Goal: Task Accomplishment & Management: Use online tool/utility

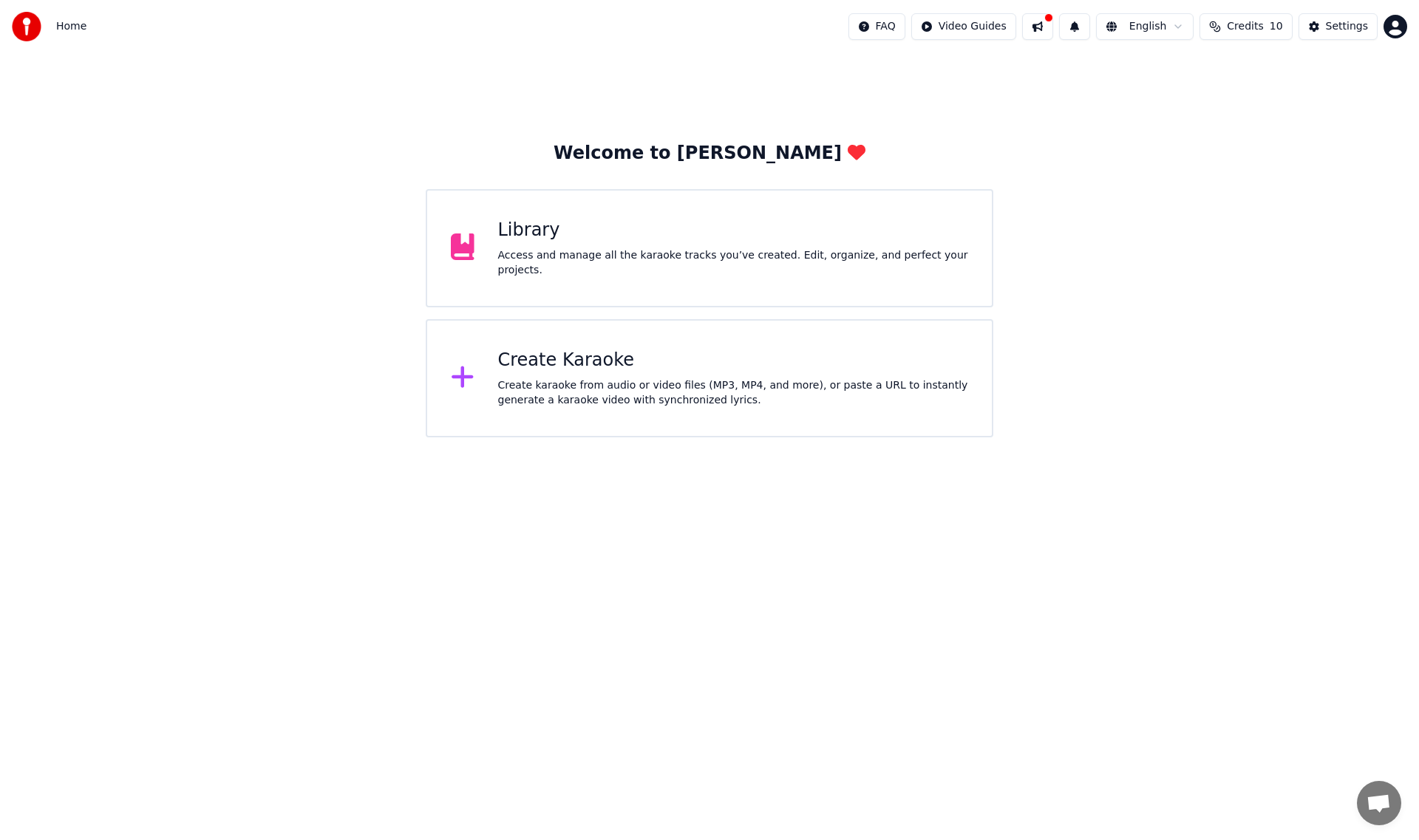
click at [725, 355] on div "Create Karaoke" at bounding box center [733, 360] width 471 height 23
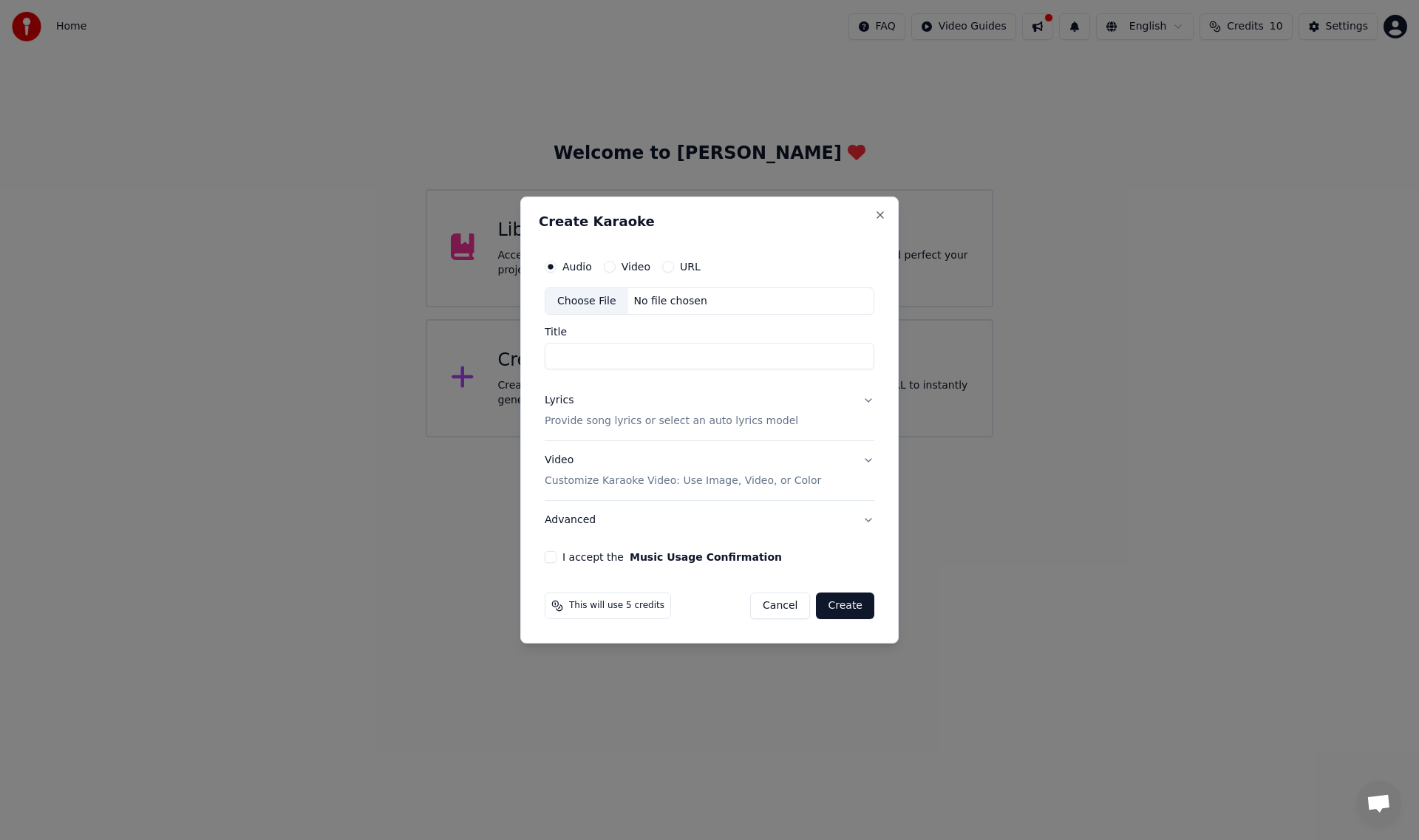
click at [696, 305] on div "No file chosen" at bounding box center [670, 302] width 85 height 15
type input "**********"
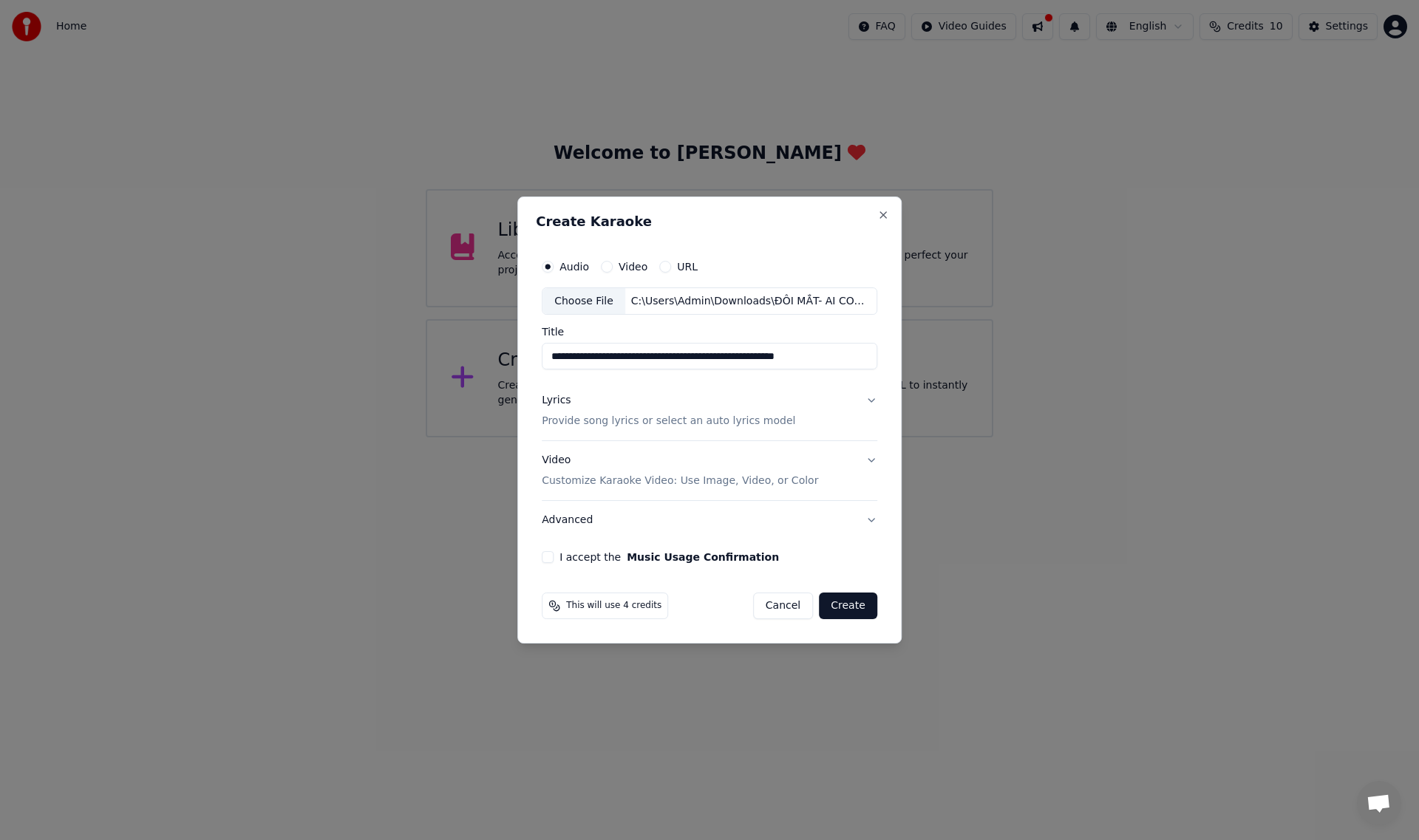
click at [869, 402] on button "Lyrics Provide song lyrics or select an auto lyrics model" at bounding box center [709, 411] width 335 height 59
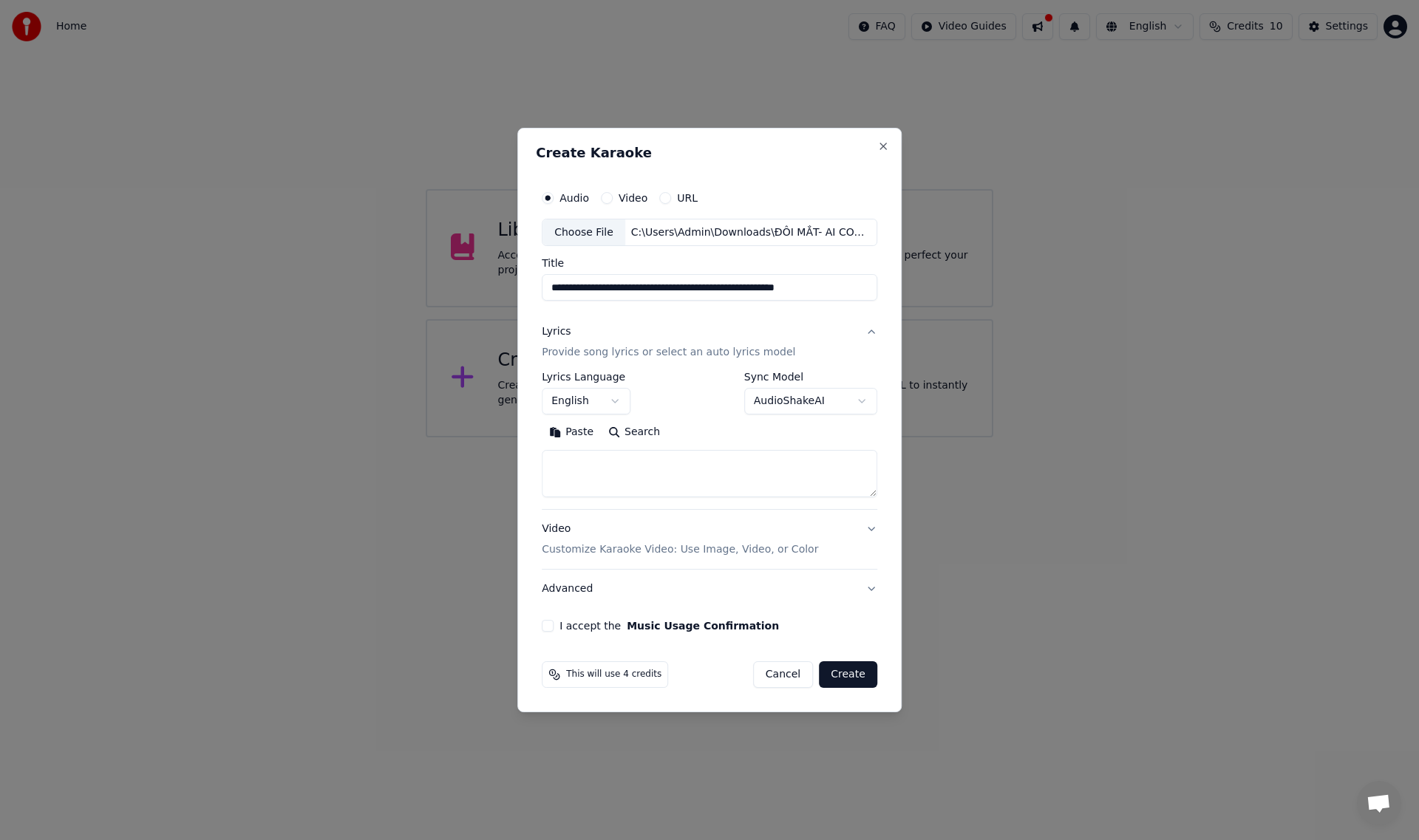
click at [607, 405] on button "English" at bounding box center [586, 402] width 89 height 26
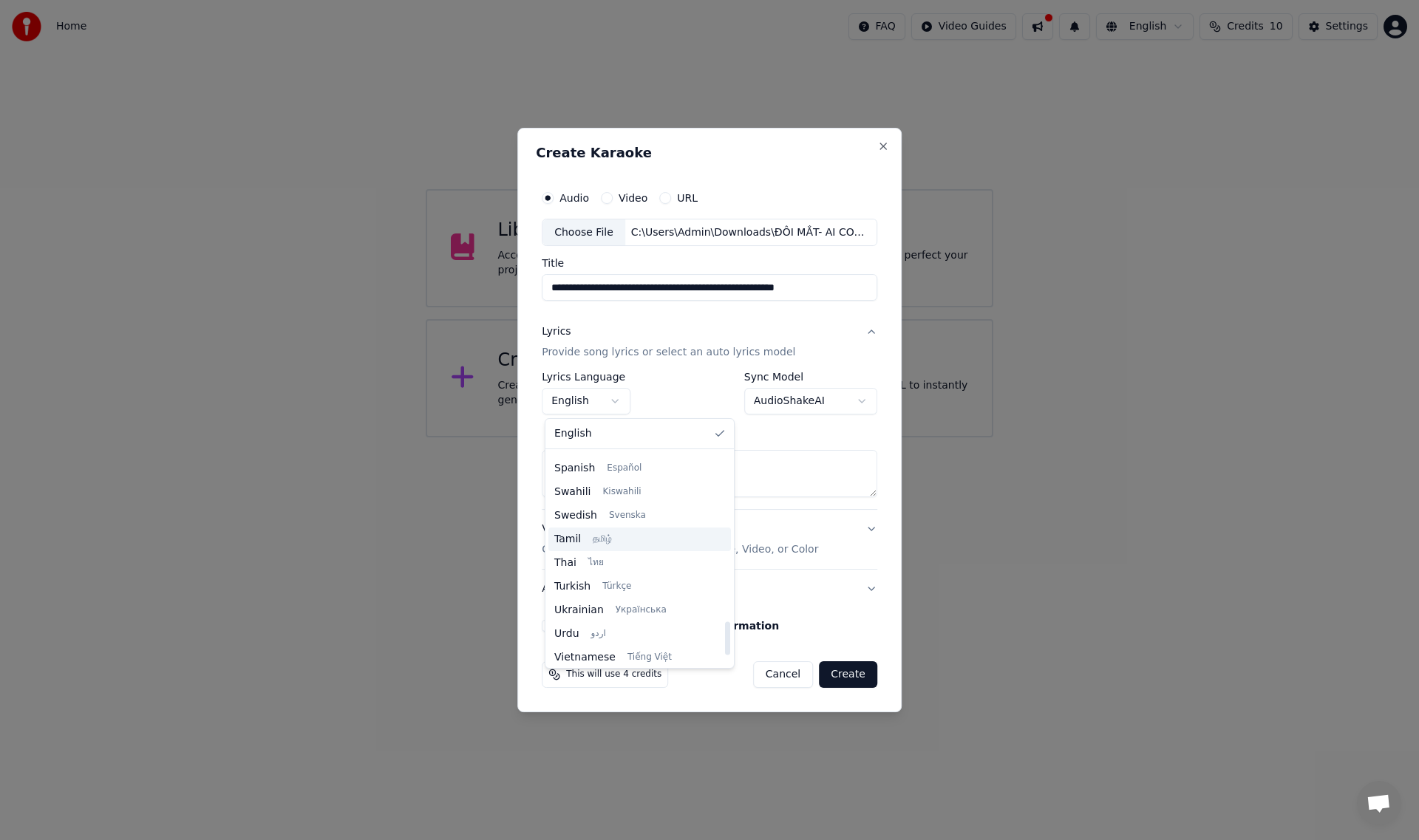
scroll to position [1134, 0]
select select "**"
drag, startPoint x: 621, startPoint y: 626, endPoint x: 636, endPoint y: 622, distance: 15.5
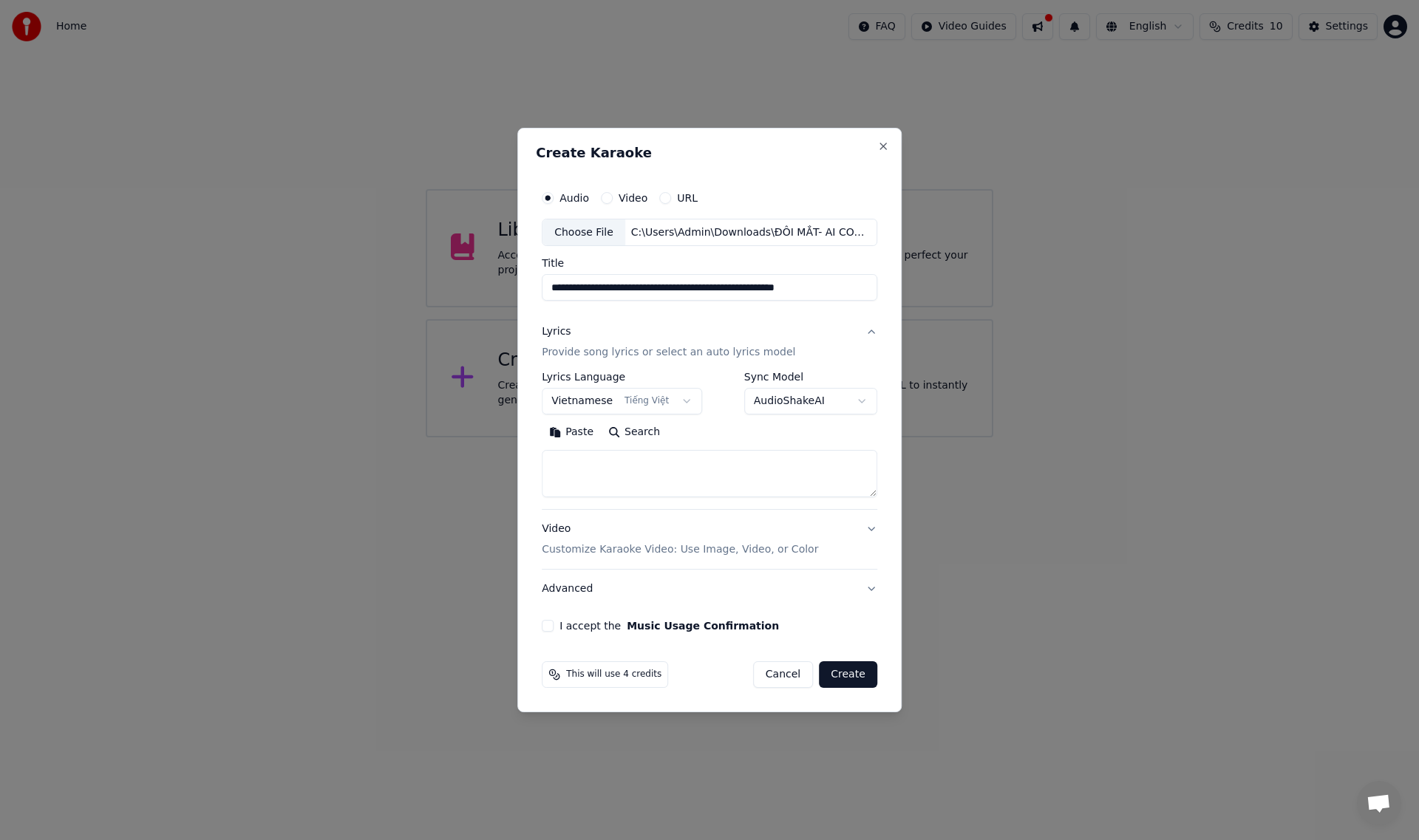
click at [641, 475] on textarea at bounding box center [709, 474] width 335 height 47
paste textarea "**********"
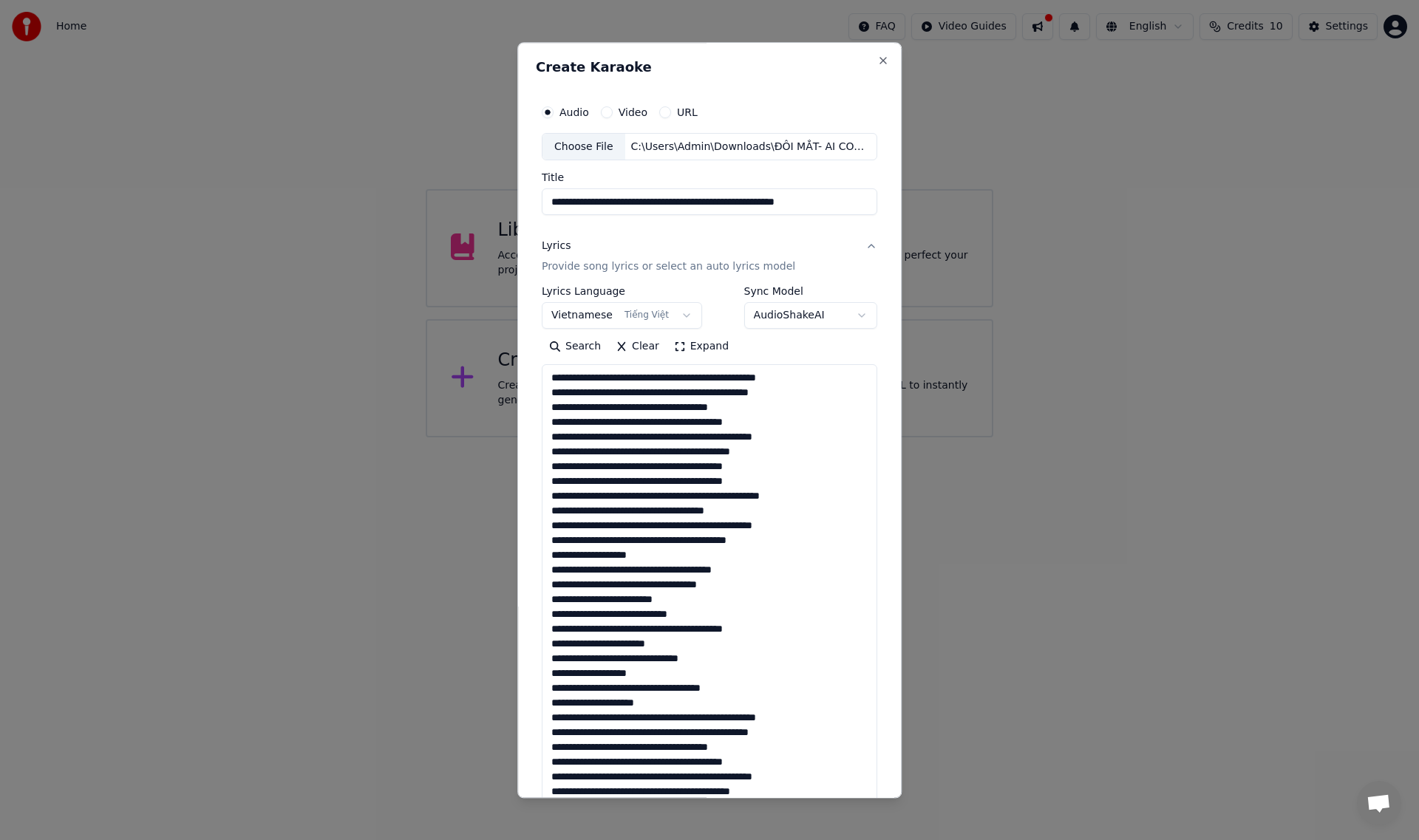
scroll to position [905, 0]
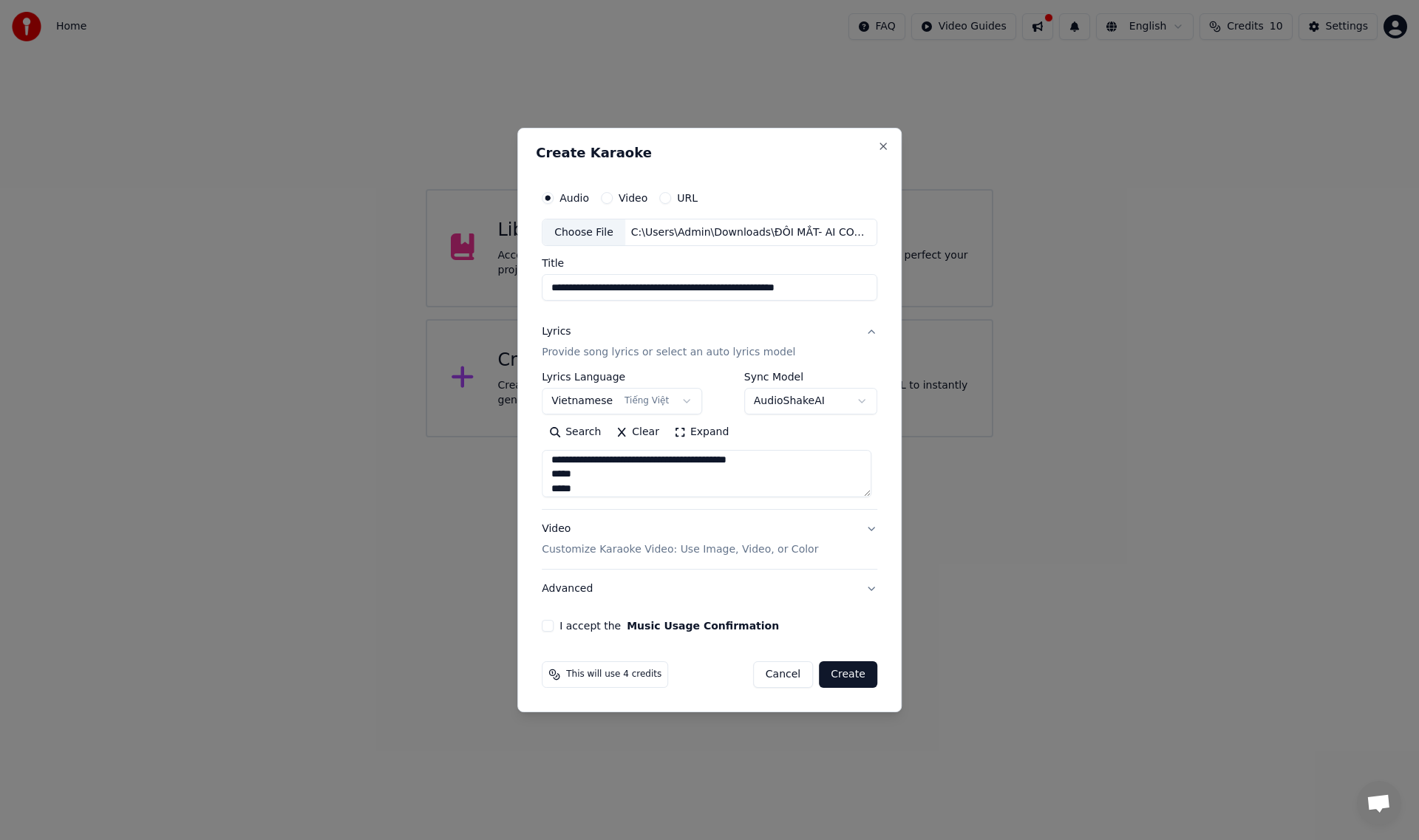
type textarea "**********"
click at [552, 627] on button "I accept the Music Usage Confirmation" at bounding box center [547, 626] width 12 height 12
click at [844, 681] on button "Create" at bounding box center [848, 675] width 59 height 26
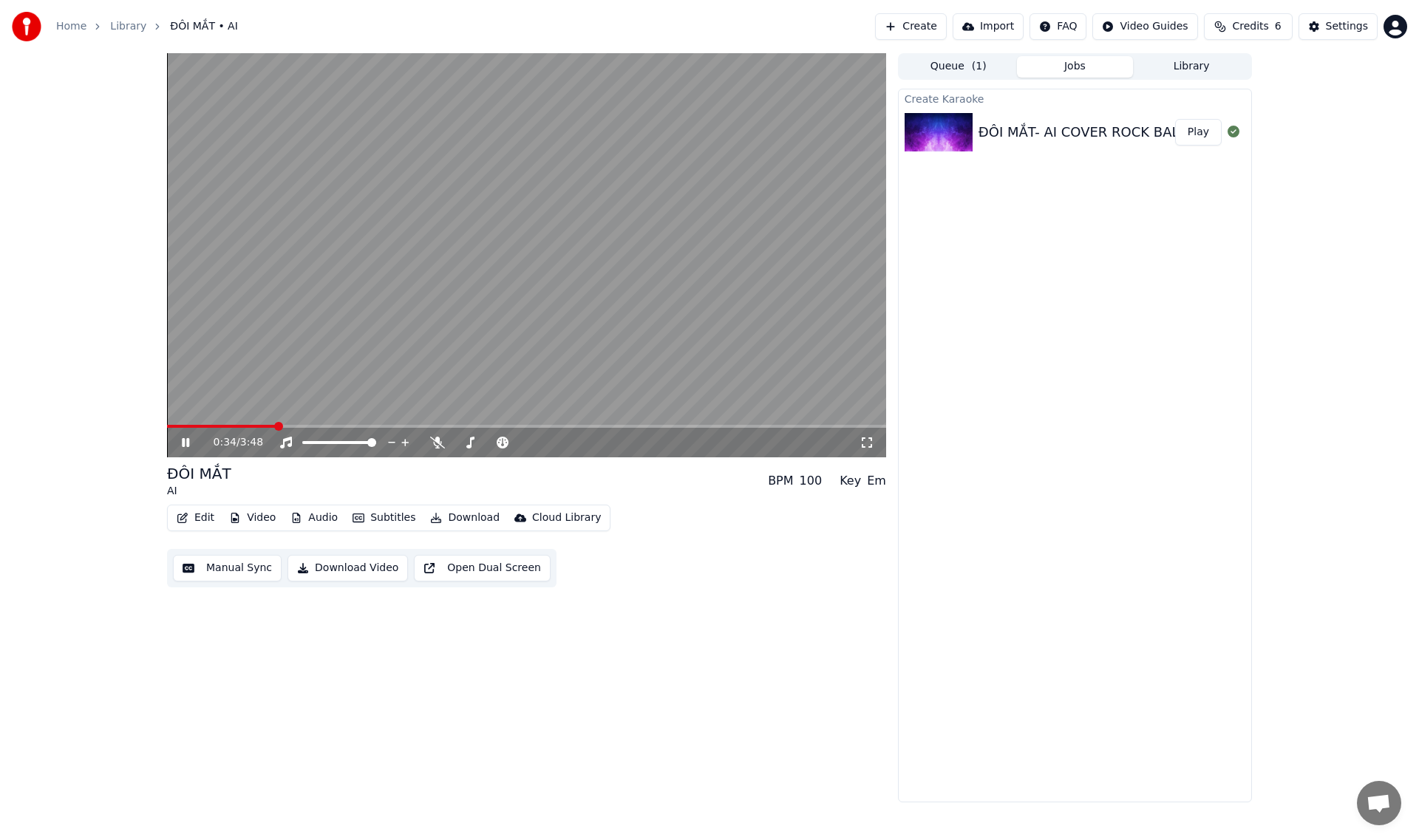
click at [190, 447] on icon at bounding box center [196, 443] width 35 height 12
click at [311, 565] on button "Download Video" at bounding box center [347, 568] width 120 height 26
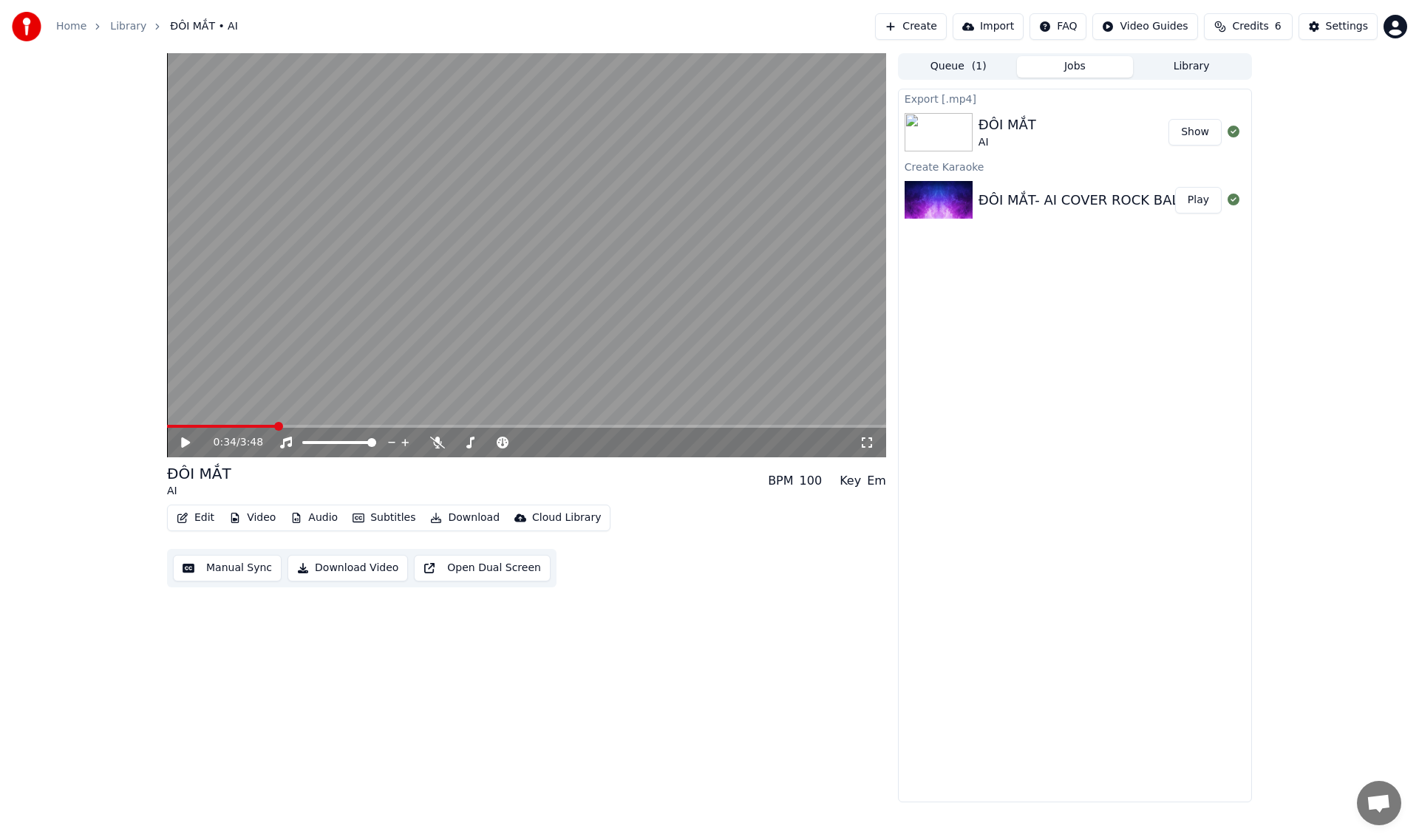
click at [1255, 19] on button "Credits 6" at bounding box center [1248, 26] width 89 height 26
click at [1227, 135] on button "Refresh" at bounding box center [1253, 136] width 76 height 26
click at [1305, 69] on th "Expiration (days)" at bounding box center [1307, 70] width 100 height 29
click at [1327, 33] on button "Settings" at bounding box center [1338, 26] width 79 height 26
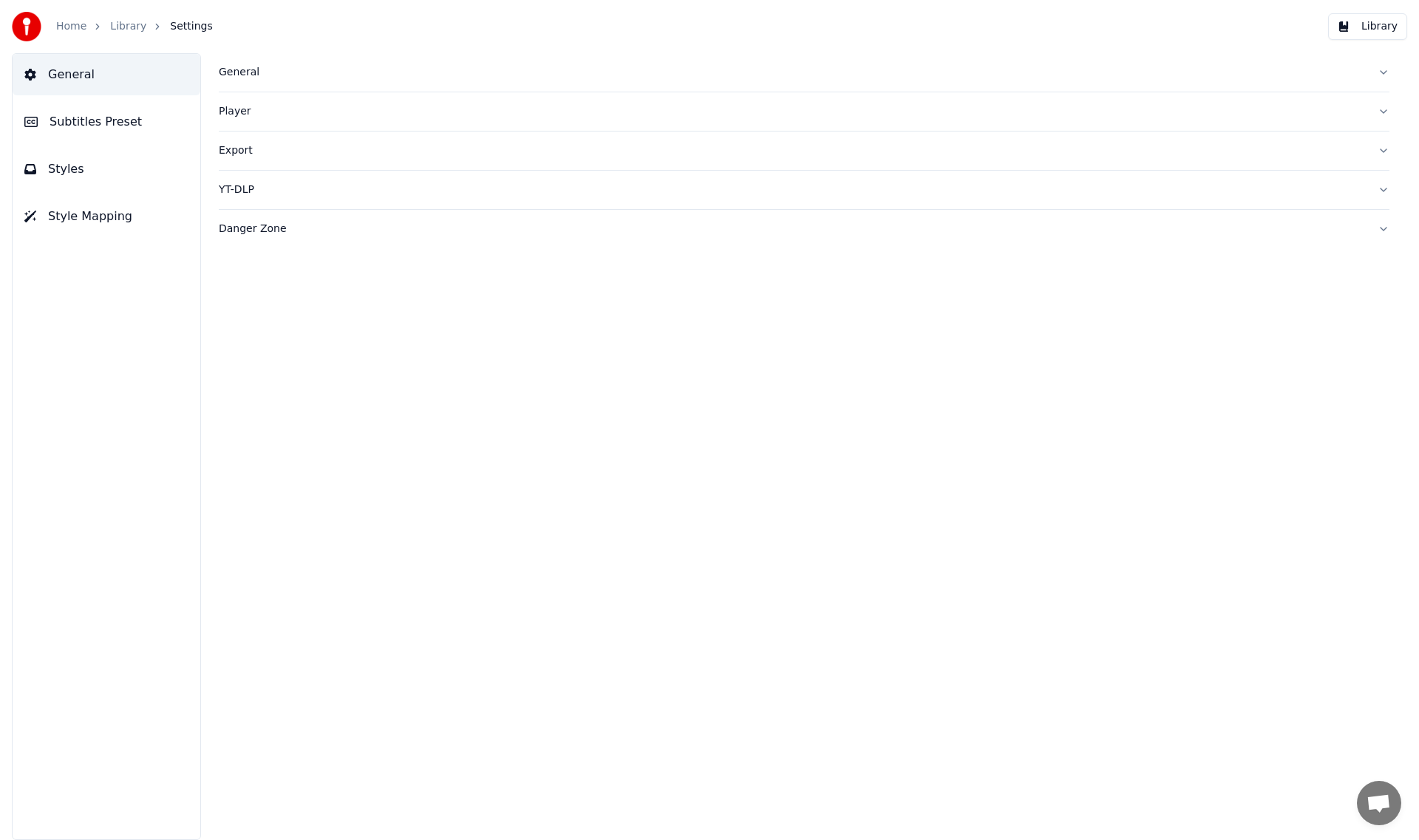
click at [74, 22] on link "Home" at bounding box center [71, 27] width 30 height 15
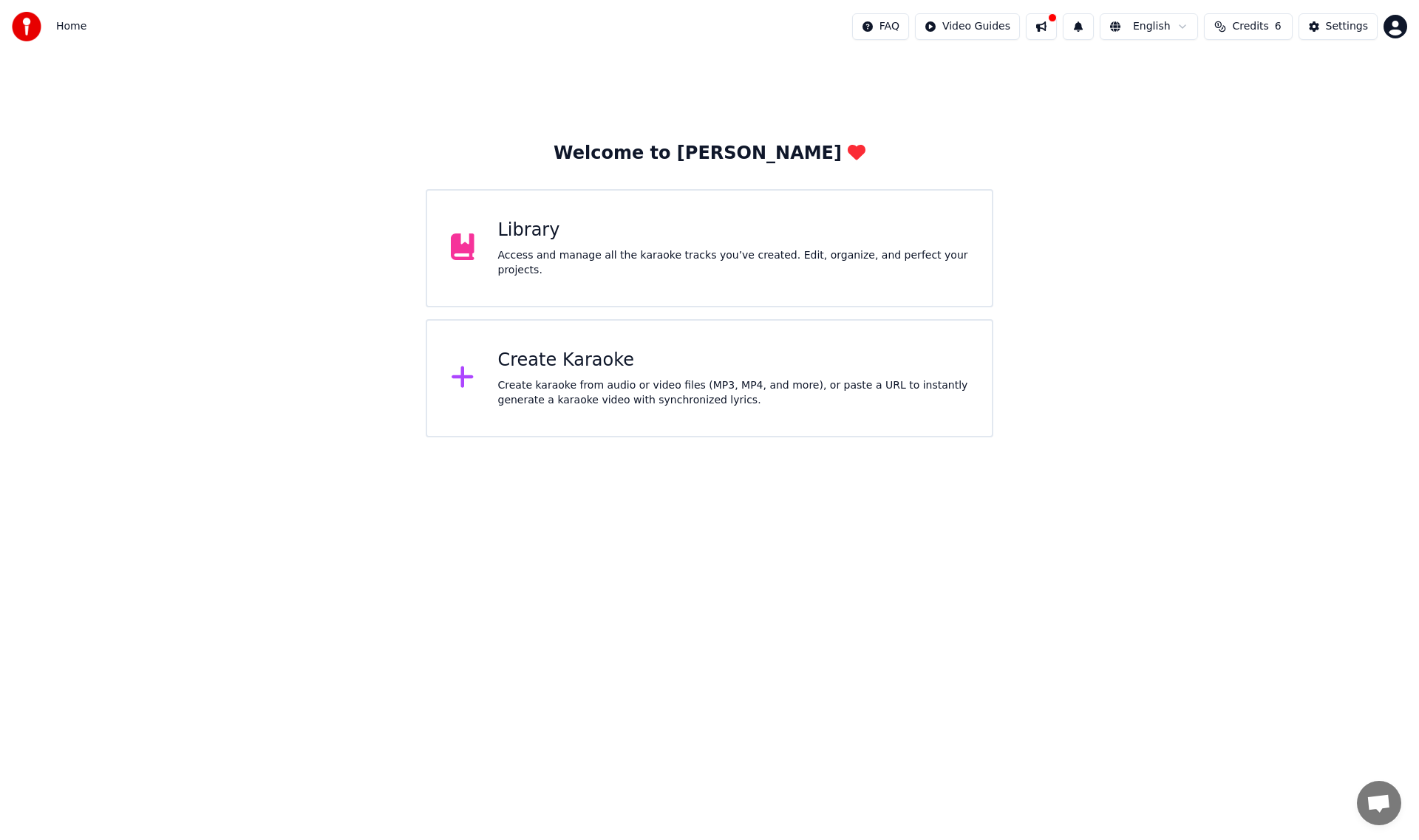
click at [1253, 32] on span "Credits" at bounding box center [1250, 27] width 36 height 15
click at [1232, 257] on div "Welcome to Youka Library Access and manage all the karaoke tracks you’ve create…" at bounding box center [709, 245] width 1419 height 384
